Goal: Information Seeking & Learning: Check status

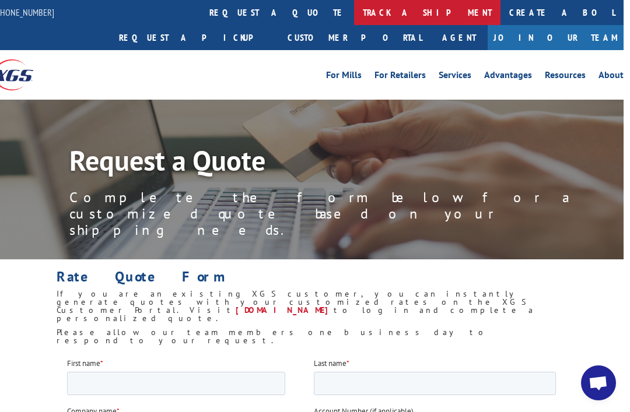
click at [354, 8] on link "track a shipment" at bounding box center [427, 12] width 146 height 25
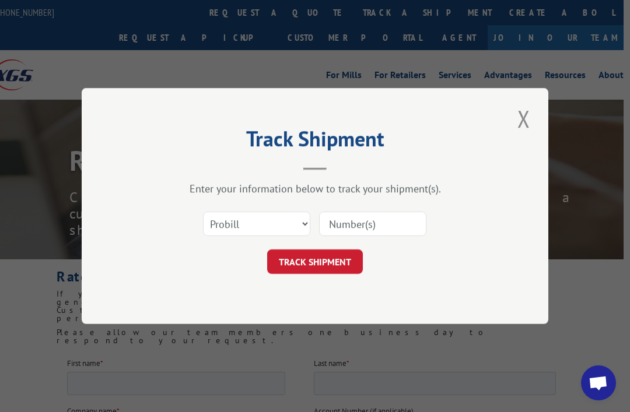
click at [363, 226] on input at bounding box center [372, 224] width 107 height 25
type input "17470513"
click at [336, 254] on button "TRACK SHIPMENT" at bounding box center [315, 262] width 96 height 25
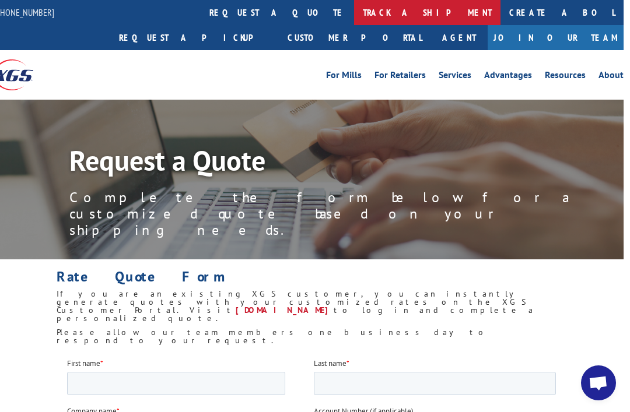
click at [354, 12] on link "track a shipment" at bounding box center [427, 12] width 146 height 25
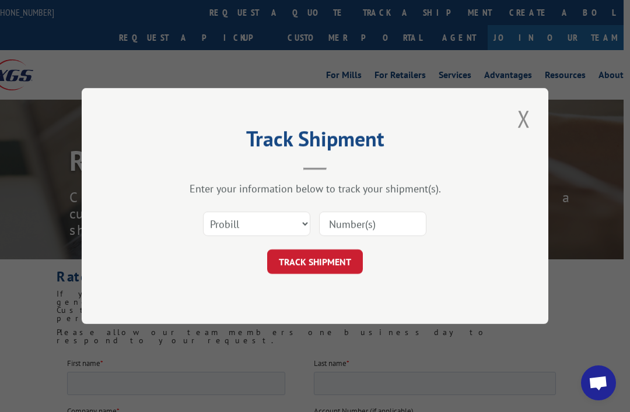
click at [372, 221] on input at bounding box center [372, 224] width 107 height 25
type input "17469833"
click at [326, 258] on button "TRACK SHIPMENT" at bounding box center [315, 262] width 96 height 25
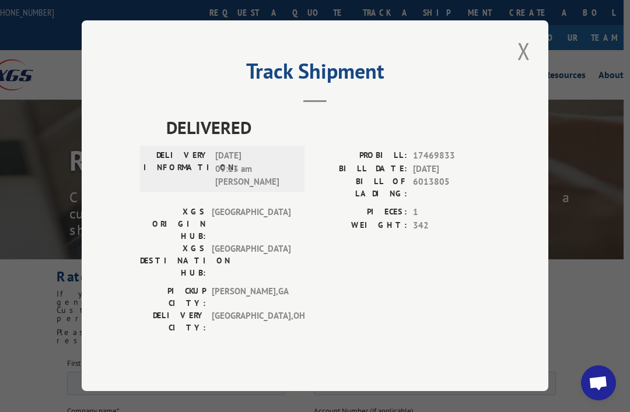
scroll to position [137, 6]
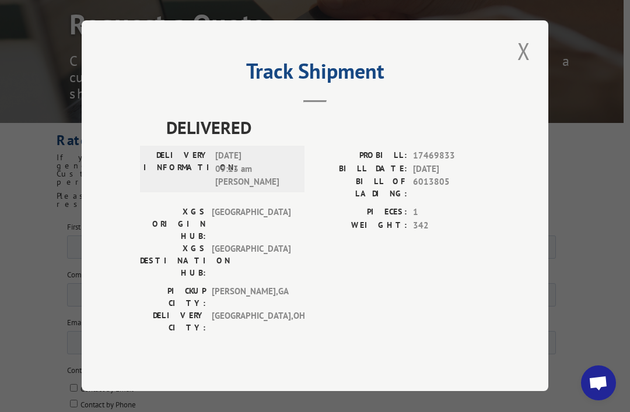
click at [541, 60] on div "Track Shipment DELIVERED DELIVERY INFORMATION: [DATE] 09:13 am [PERSON_NAME]: 1…" at bounding box center [315, 205] width 467 height 371
click at [533, 58] on button "Close modal" at bounding box center [524, 51] width 20 height 32
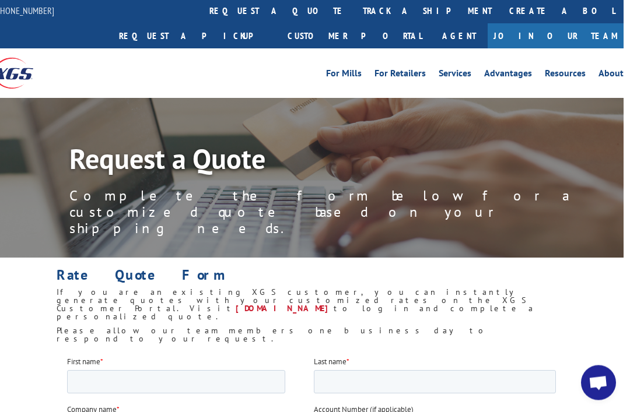
scroll to position [0, 6]
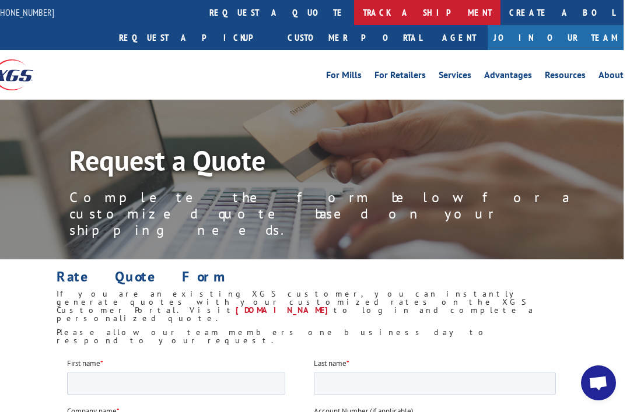
click at [354, 8] on link "track a shipment" at bounding box center [427, 12] width 146 height 25
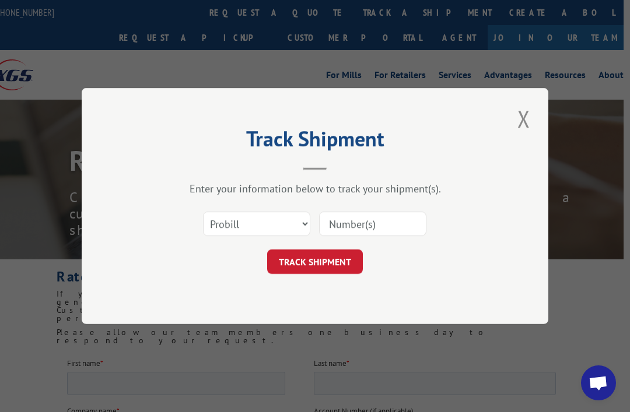
click at [356, 222] on input at bounding box center [372, 224] width 107 height 25
type input "17469983"
click at [310, 267] on button "TRACK SHIPMENT" at bounding box center [315, 262] width 96 height 25
